Goal: Check status: Check status

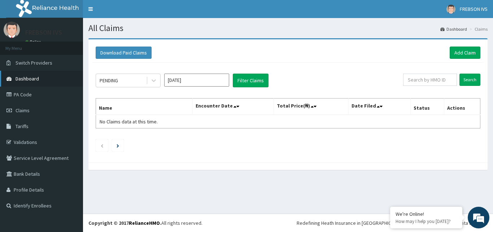
click at [31, 79] on span "Dashboard" at bounding box center [27, 78] width 23 height 6
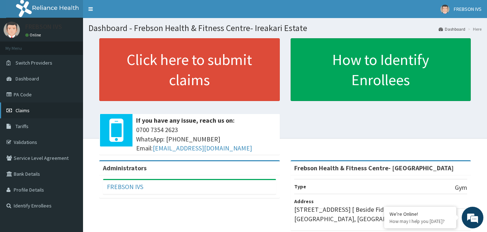
click at [22, 111] on span "Claims" at bounding box center [23, 110] width 14 height 6
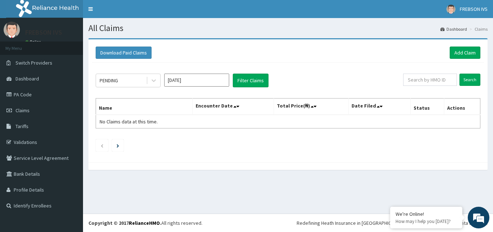
click at [153, 79] on icon at bounding box center [153, 80] width 7 height 7
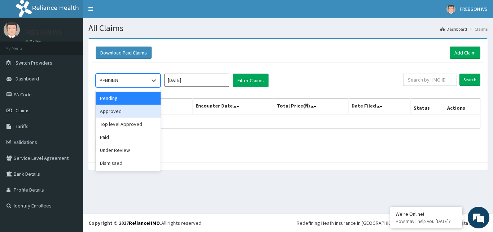
click at [129, 112] on div "Approved" at bounding box center [128, 111] width 65 height 13
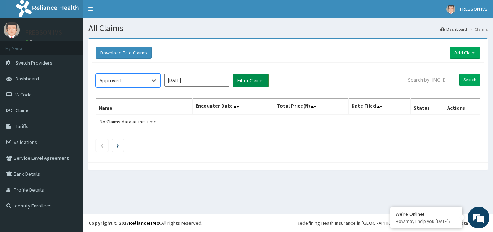
click at [245, 81] on button "Filter Claims" at bounding box center [251, 81] width 36 height 14
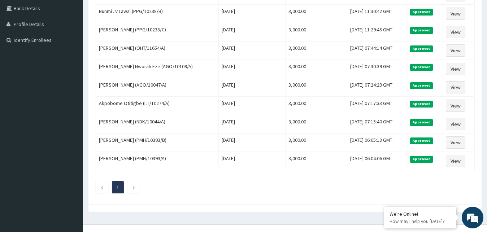
scroll to position [177, 0]
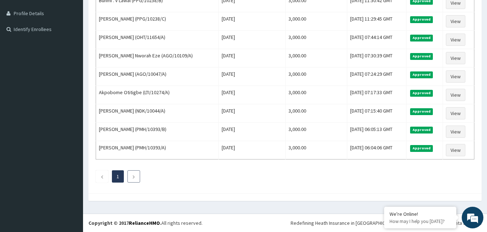
click at [132, 175] on link "Next page" at bounding box center [133, 176] width 3 height 6
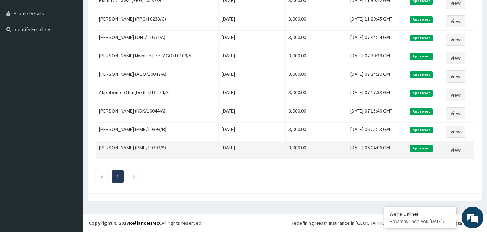
click at [242, 149] on td "Sat Sep 13 2025" at bounding box center [252, 150] width 66 height 18
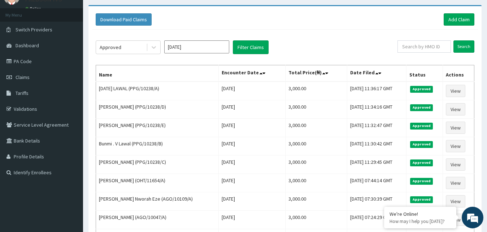
scroll to position [0, 0]
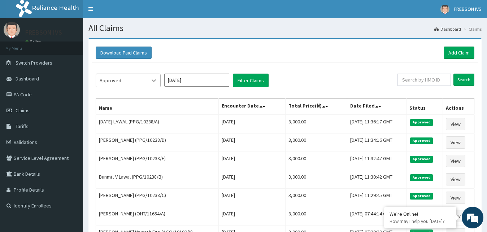
click at [153, 79] on icon at bounding box center [153, 80] width 7 height 7
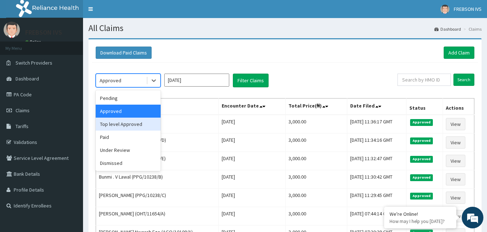
click at [133, 122] on div "Top level Approved" at bounding box center [128, 124] width 65 height 13
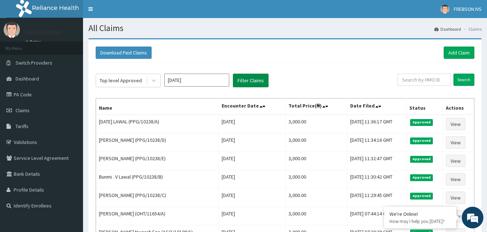
click at [252, 79] on button "Filter Claims" at bounding box center [251, 81] width 36 height 14
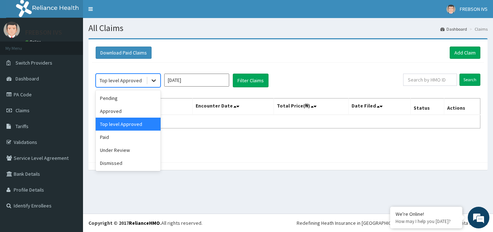
click at [151, 78] on icon at bounding box center [153, 80] width 7 height 7
click at [119, 136] on div "Paid" at bounding box center [128, 137] width 65 height 13
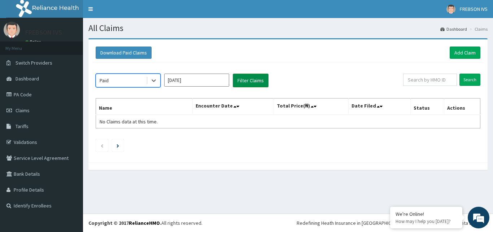
click at [251, 82] on button "Filter Claims" at bounding box center [251, 81] width 36 height 14
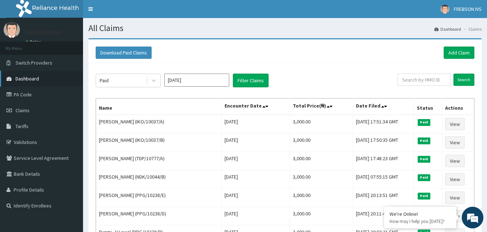
click at [32, 80] on span "Dashboard" at bounding box center [27, 78] width 23 height 6
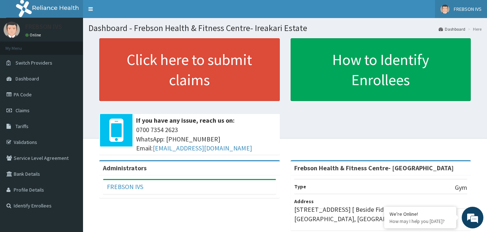
click at [477, 10] on span "FREBSON IVS" at bounding box center [468, 9] width 28 height 6
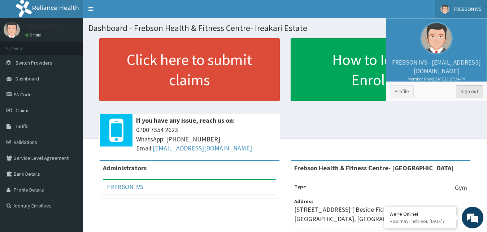
click at [468, 90] on link "Sign out" at bounding box center [469, 91] width 27 height 12
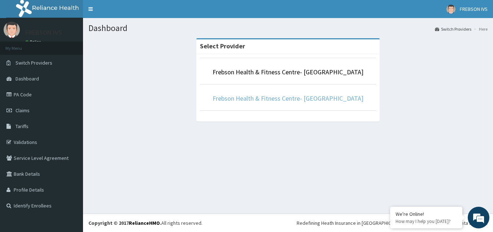
click at [295, 97] on link "Frebson Health & Fitness Centre- [GEOGRAPHIC_DATA]" at bounding box center [288, 98] width 151 height 8
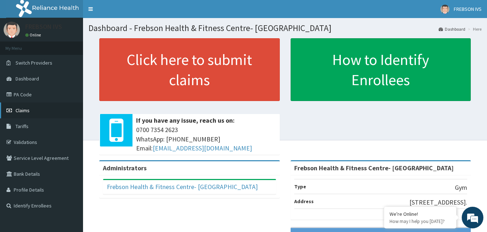
click at [49, 110] on link "Claims" at bounding box center [41, 111] width 83 height 16
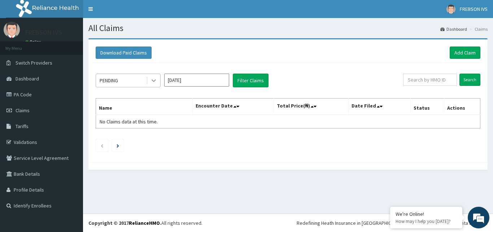
click at [155, 83] on icon at bounding box center [153, 80] width 7 height 7
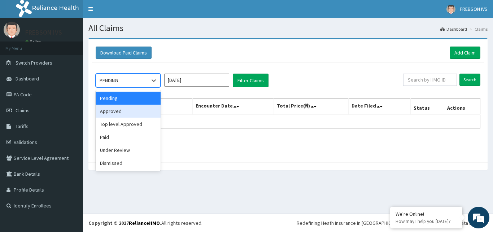
click at [136, 111] on div "Approved" at bounding box center [128, 111] width 65 height 13
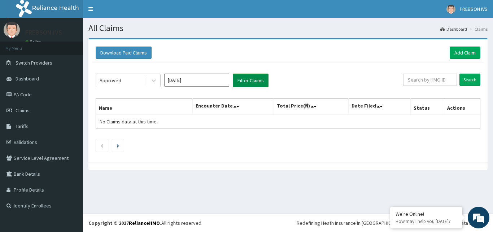
click at [255, 78] on button "Filter Claims" at bounding box center [251, 81] width 36 height 14
